Goal: Information Seeking & Learning: Learn about a topic

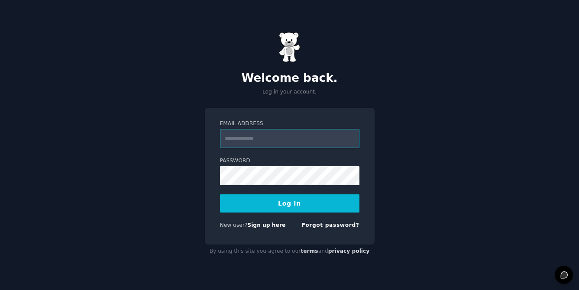
paste input "**********"
type input "**********"
click at [303, 205] on button "Log In" at bounding box center [289, 204] width 139 height 18
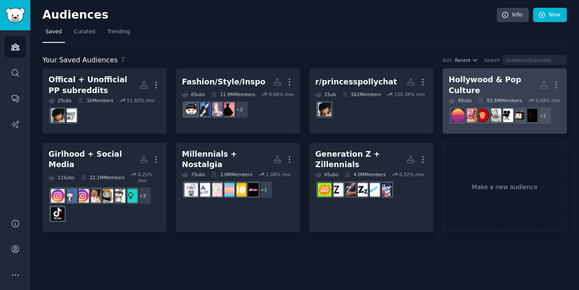
click at [460, 126] on link "Hollywood & Pop Culture More 9 Sub s 83.6M Members 0.08 % /mo r/popculturechat …" at bounding box center [505, 100] width 124 height 65
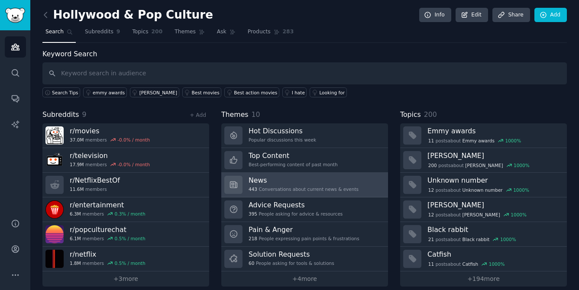
scroll to position [8, 0]
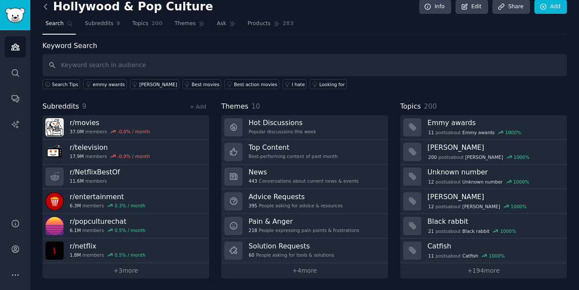
click at [45, 6] on icon at bounding box center [45, 6] width 9 height 9
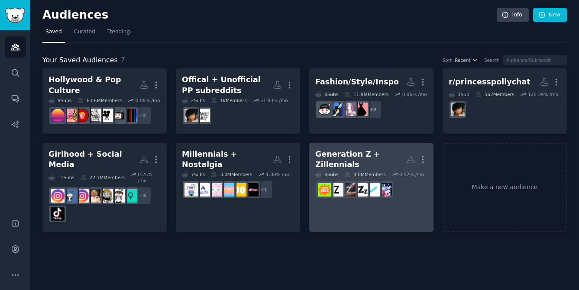
click at [375, 201] on link "Generation Z + Zillennials More 6 Sub s 4.0M Members 0.52 % /mo r/MiddleGenZ" at bounding box center [371, 188] width 124 height 90
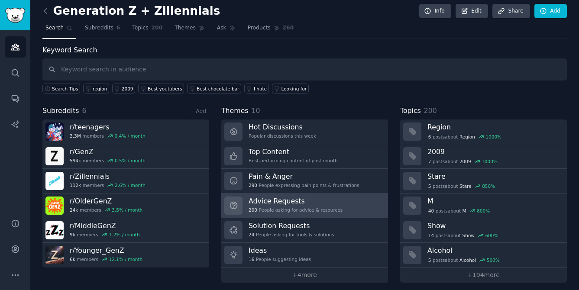
scroll to position [8, 0]
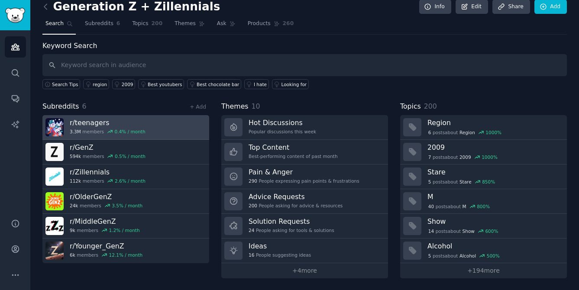
click at [166, 123] on link "r/ teenagers 3.3M members 0.4 % / month" at bounding box center [125, 127] width 167 height 25
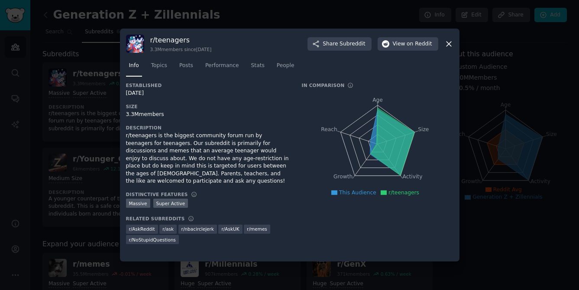
click at [451, 45] on icon at bounding box center [448, 43] width 9 height 9
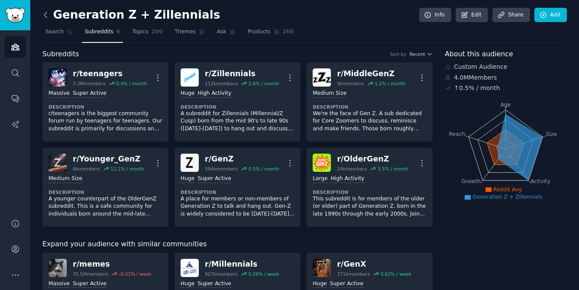
click at [46, 14] on icon at bounding box center [45, 14] width 9 height 9
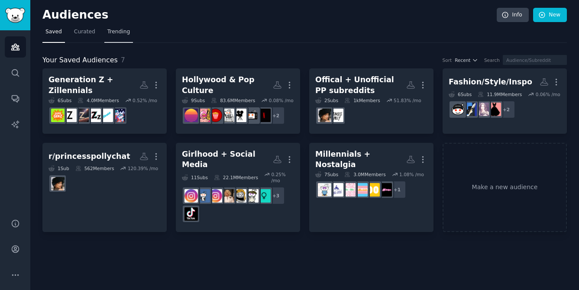
click at [120, 34] on span "Trending" at bounding box center [118, 32] width 23 height 8
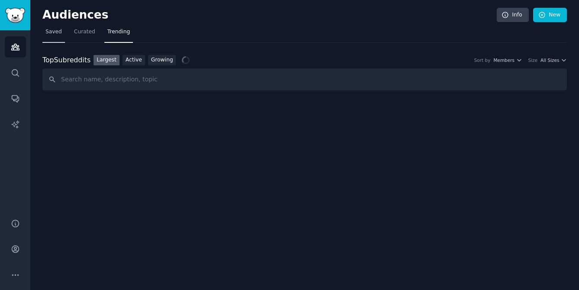
click at [61, 37] on link "Saved" at bounding box center [53, 34] width 23 height 18
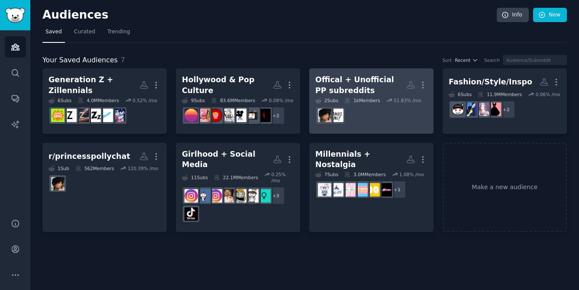
click at [373, 90] on div "Offical + Unofficial PP subreddits" at bounding box center [360, 85] width 91 height 21
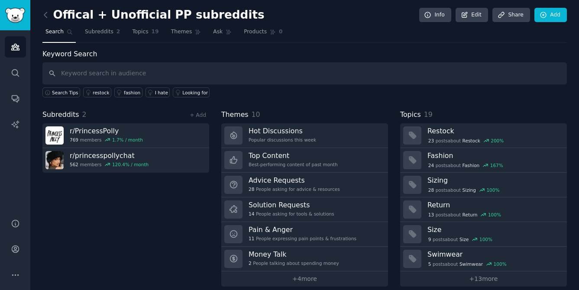
scroll to position [8, 0]
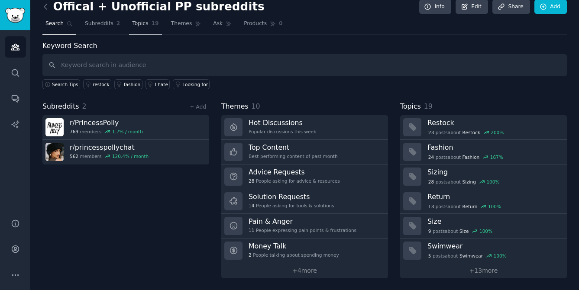
click at [144, 21] on span "Topics" at bounding box center [140, 24] width 16 height 8
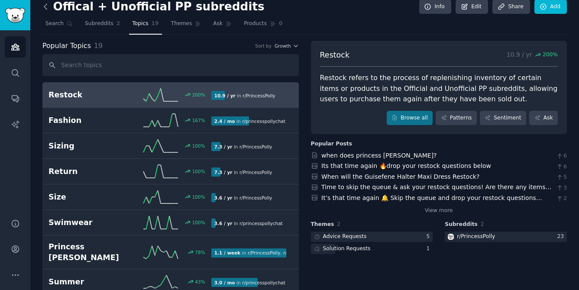
click at [47, 5] on icon at bounding box center [45, 6] width 9 height 9
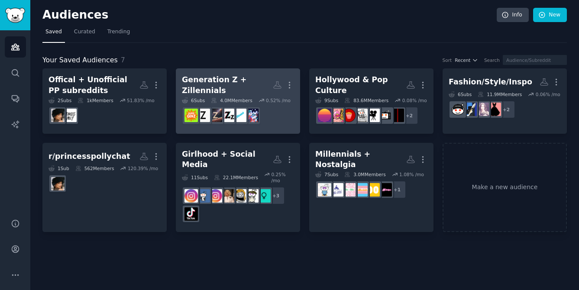
click at [252, 80] on div "Generation Z + Zillennials" at bounding box center [227, 85] width 91 height 21
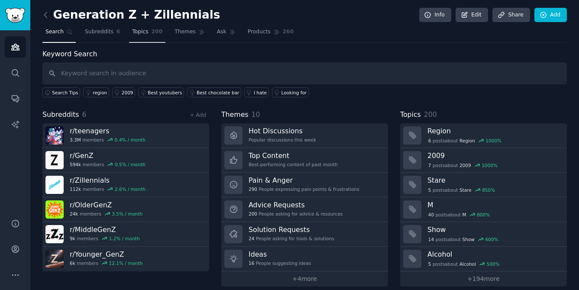
click at [150, 36] on link "Topics 200" at bounding box center [147, 34] width 36 height 18
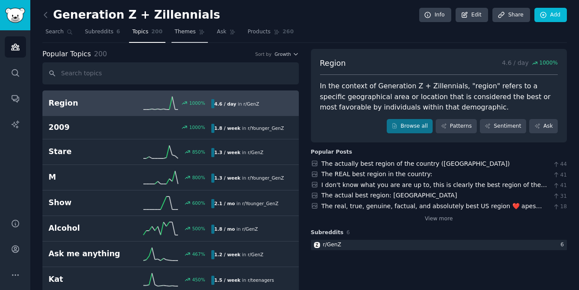
click at [191, 34] on span "Themes" at bounding box center [185, 32] width 21 height 8
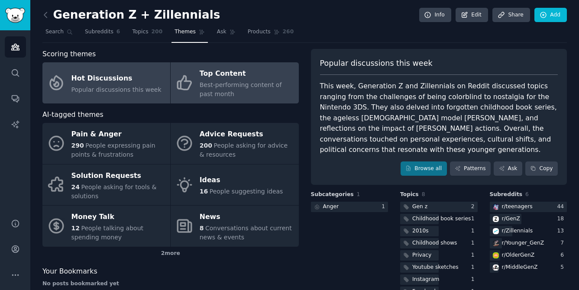
click at [236, 93] on div "Best-performing content of past month" at bounding box center [247, 90] width 94 height 18
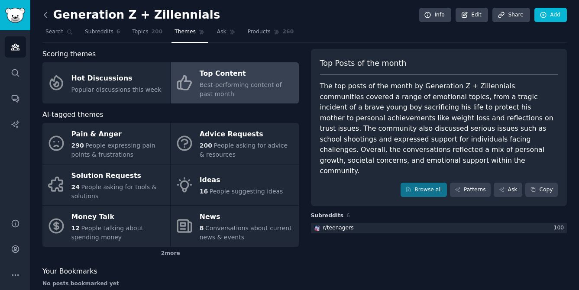
click at [46, 13] on icon at bounding box center [45, 14] width 9 height 9
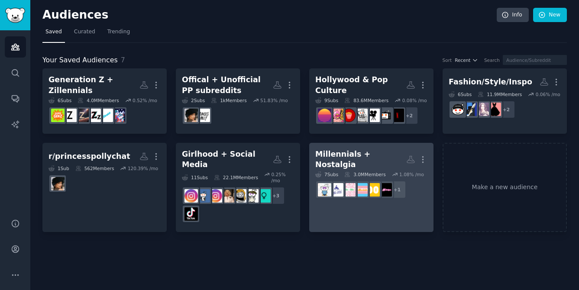
click at [318, 207] on link "Millennials + Nostalgia More 7 Sub s 3.0M Members 1.08 % /mo + 1" at bounding box center [371, 188] width 124 height 90
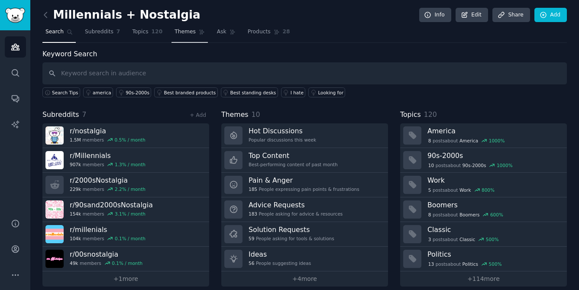
click at [195, 35] on link "Themes" at bounding box center [190, 34] width 36 height 18
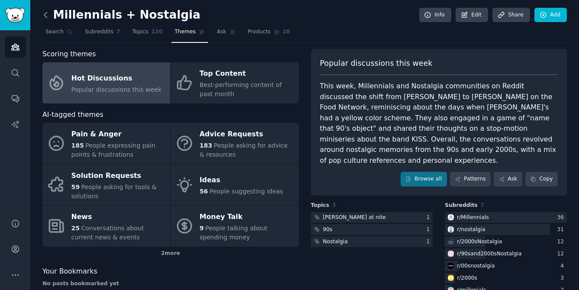
click at [45, 13] on icon at bounding box center [45, 14] width 3 height 5
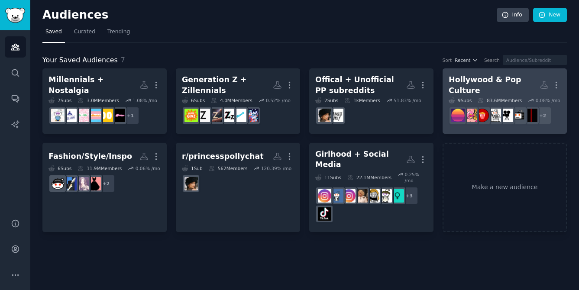
click at [490, 77] on div "Hollywood & Pop Culture" at bounding box center [494, 85] width 91 height 21
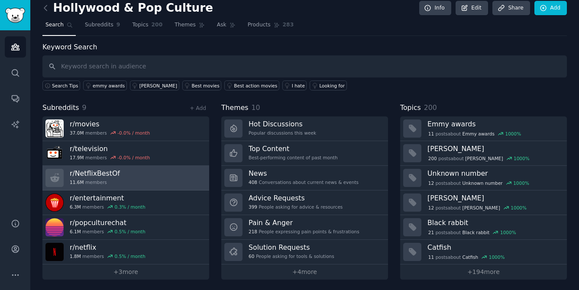
scroll to position [8, 0]
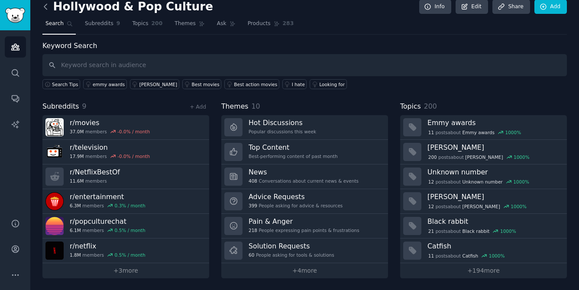
click at [45, 4] on icon at bounding box center [45, 6] width 3 height 5
